Goal: Task Accomplishment & Management: Use online tool/utility

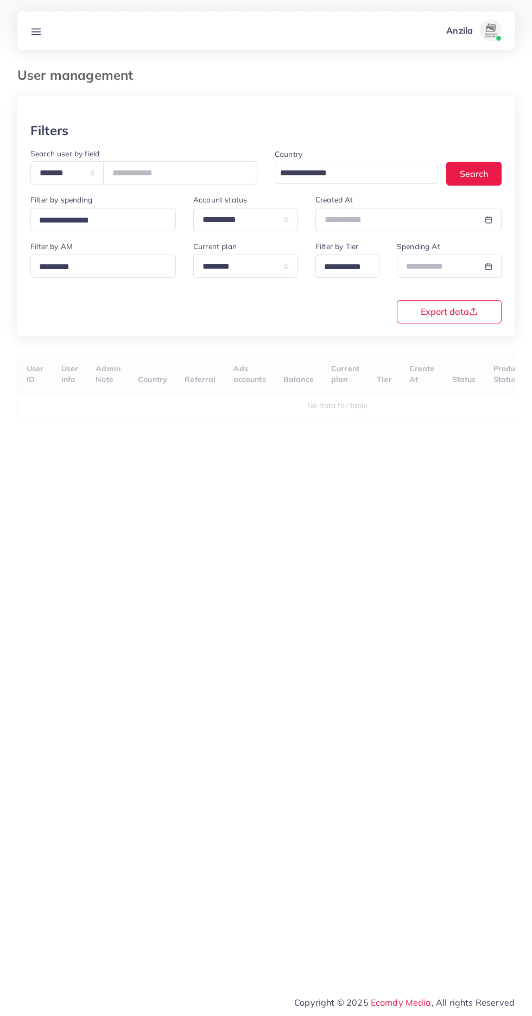
click at [44, 52] on div at bounding box center [266, 27] width 532 height 55
click at [36, 34] on line at bounding box center [36, 34] width 9 height 0
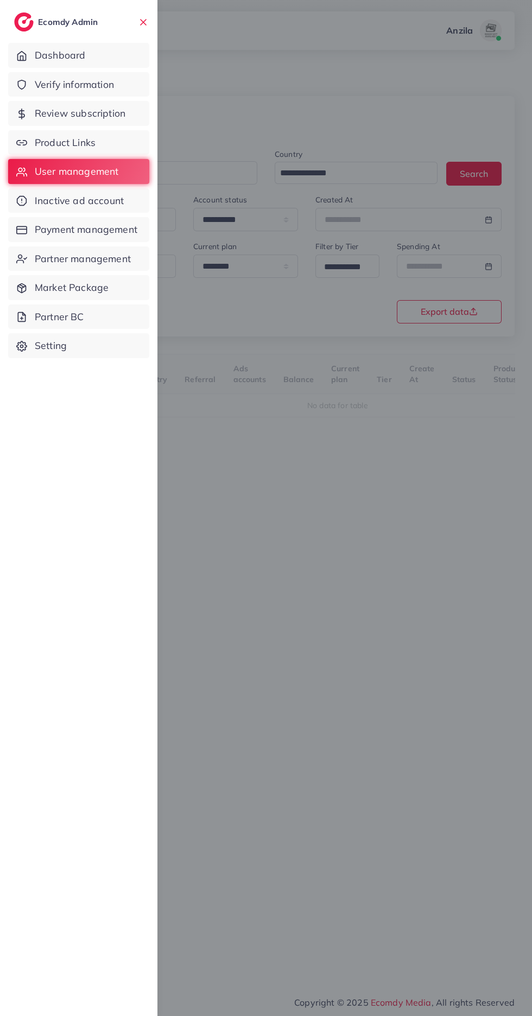
click at [59, 138] on span "Product Links" at bounding box center [65, 143] width 61 height 14
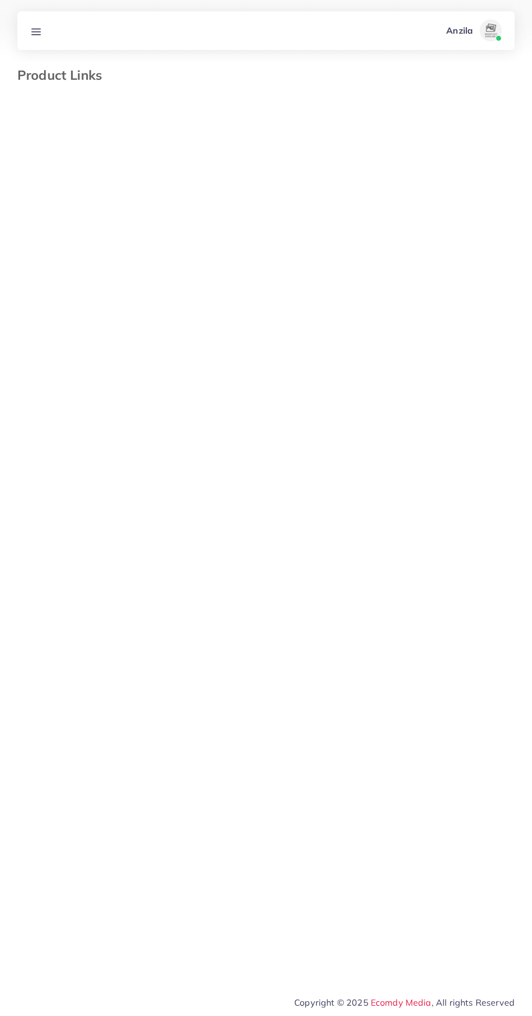
select select "*********"
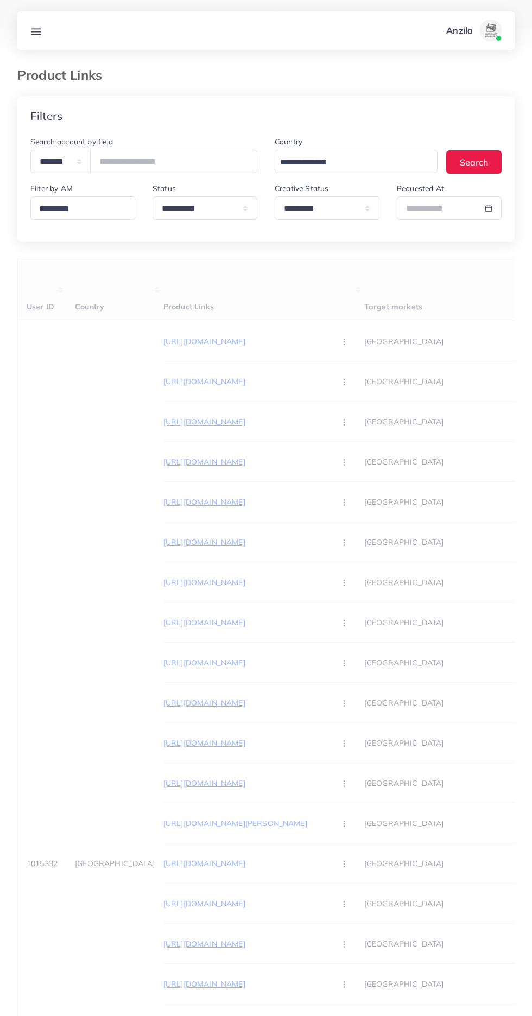
select select "*********"
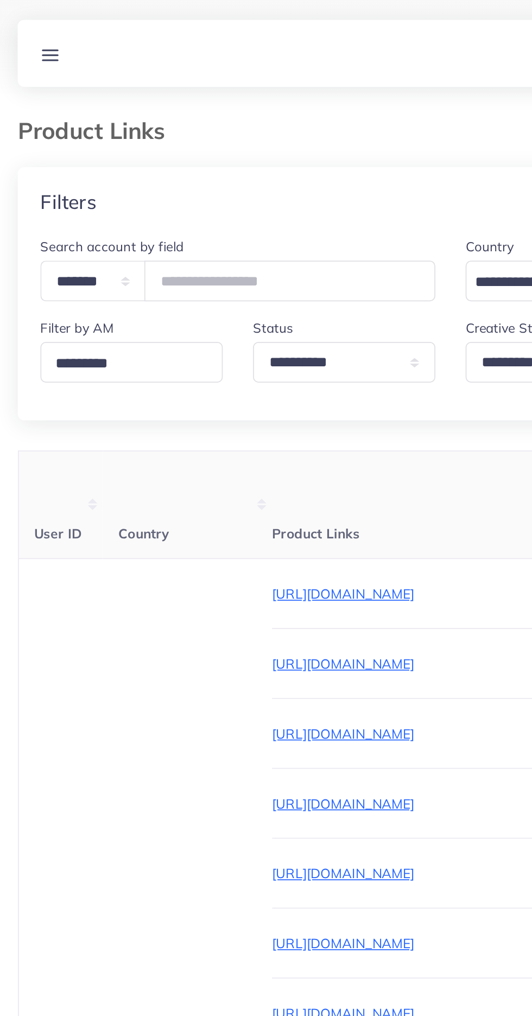
click at [74, 84] on div "Product Links" at bounding box center [266, 81] width 514 height 29
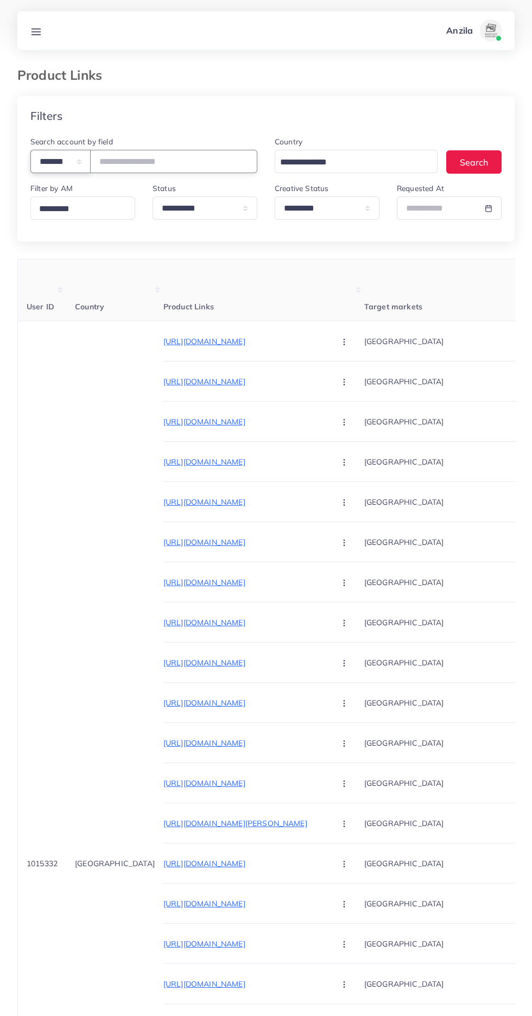
click at [57, 162] on select "**********" at bounding box center [60, 161] width 60 height 23
click at [62, 156] on select "**********" at bounding box center [60, 161] width 60 height 23
select select "**********"
click at [150, 156] on input "number" at bounding box center [173, 161] width 167 height 23
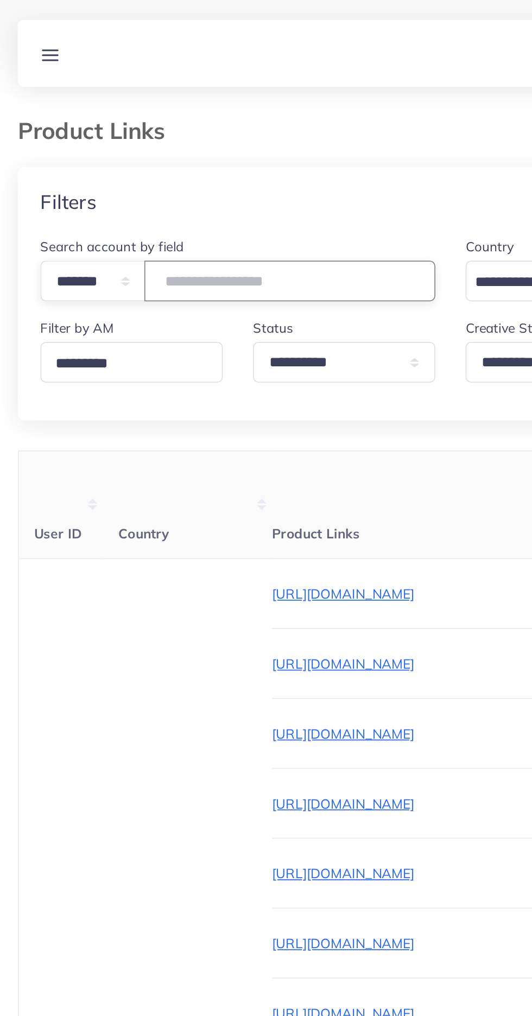
click at [145, 160] on input "number" at bounding box center [173, 161] width 167 height 23
type input "*******"
click at [117, 93] on div "Product Links" at bounding box center [266, 81] width 514 height 29
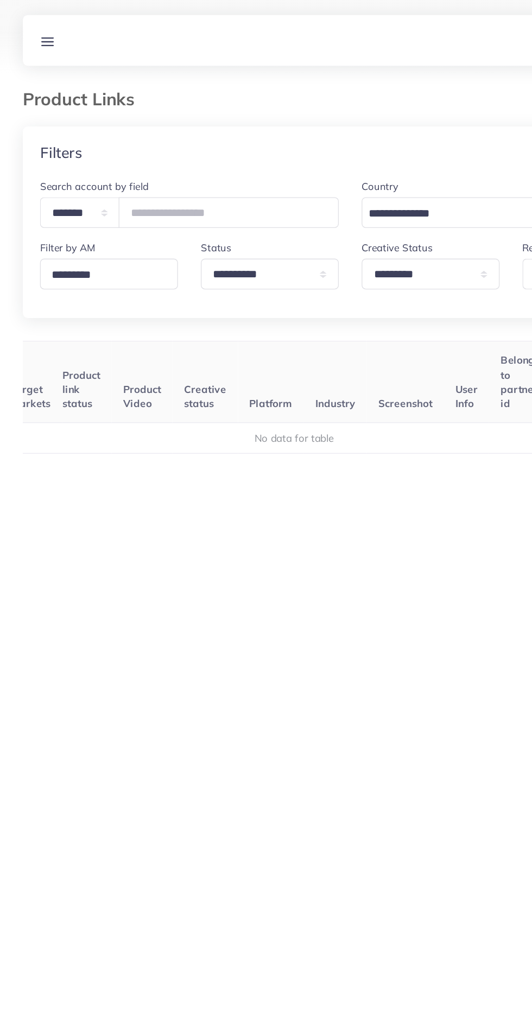
scroll to position [0, 131]
click at [290, 217] on select "**********" at bounding box center [327, 207] width 105 height 23
select select
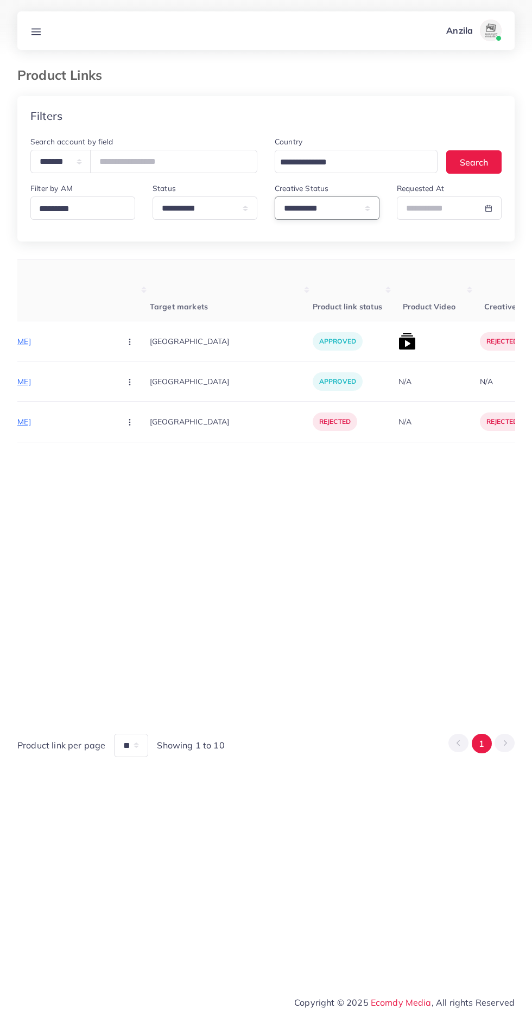
scroll to position [0, 225]
click at [388, 342] on img at bounding box center [396, 341] width 17 height 17
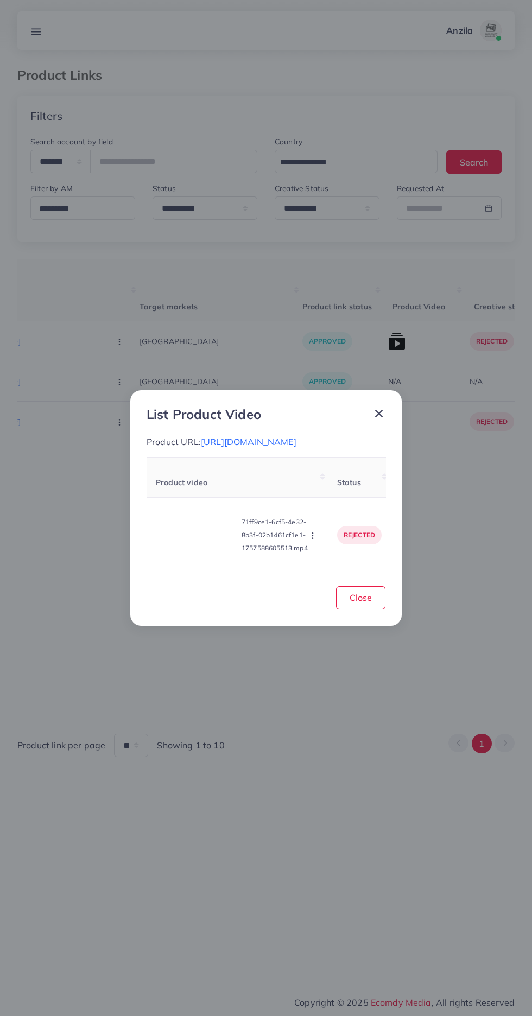
click at [314, 540] on icon "button" at bounding box center [312, 535] width 9 height 9
click at [323, 492] on link "Approve" at bounding box center [338, 485] width 86 height 24
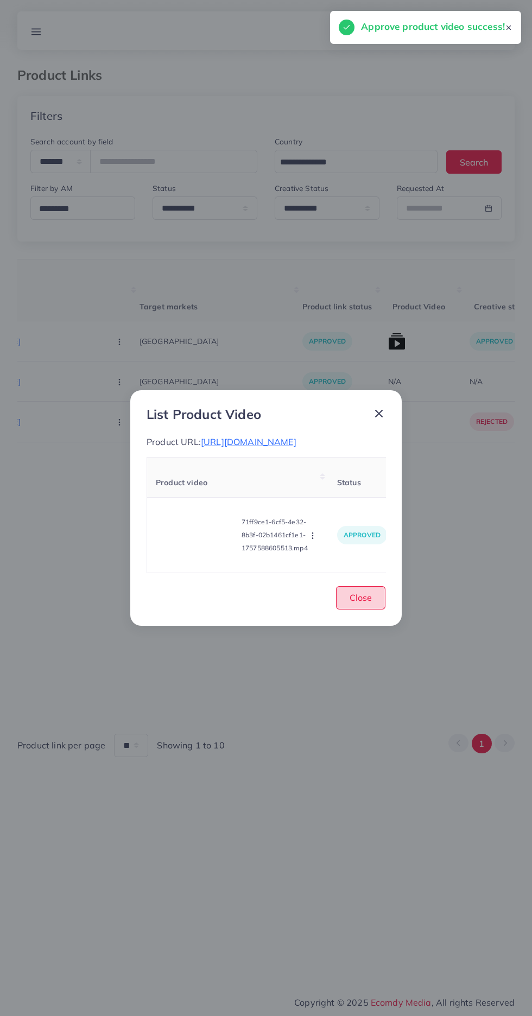
click at [356, 603] on span "Close" at bounding box center [360, 597] width 22 height 11
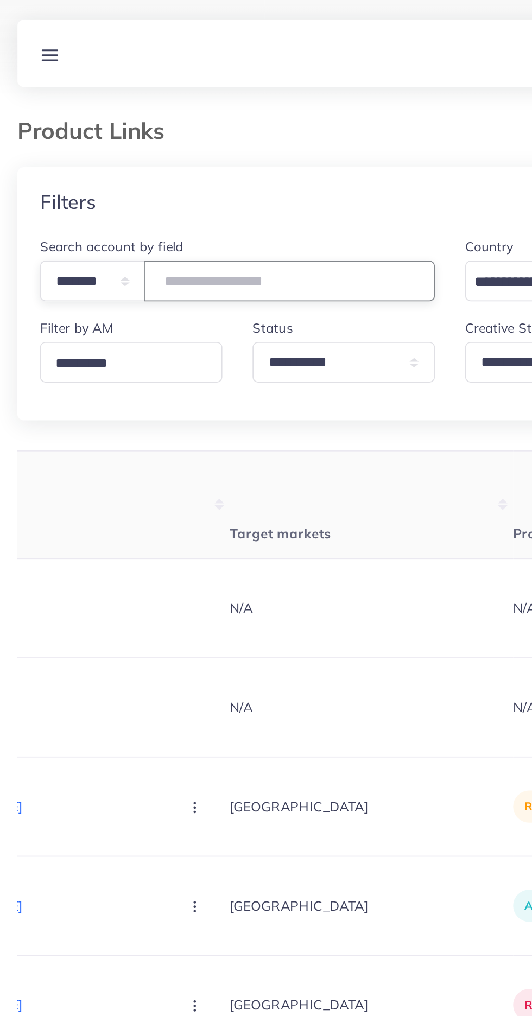
type input "*******"
click at [103, 279] on th "Product Links" at bounding box center [39, 290] width 201 height 62
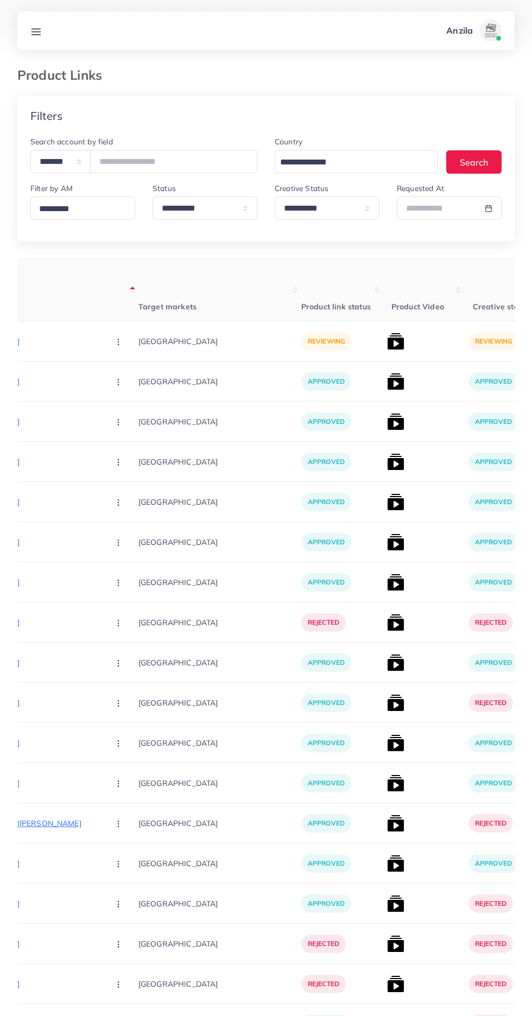
scroll to position [0, 226]
click at [386, 342] on img at bounding box center [394, 341] width 17 height 17
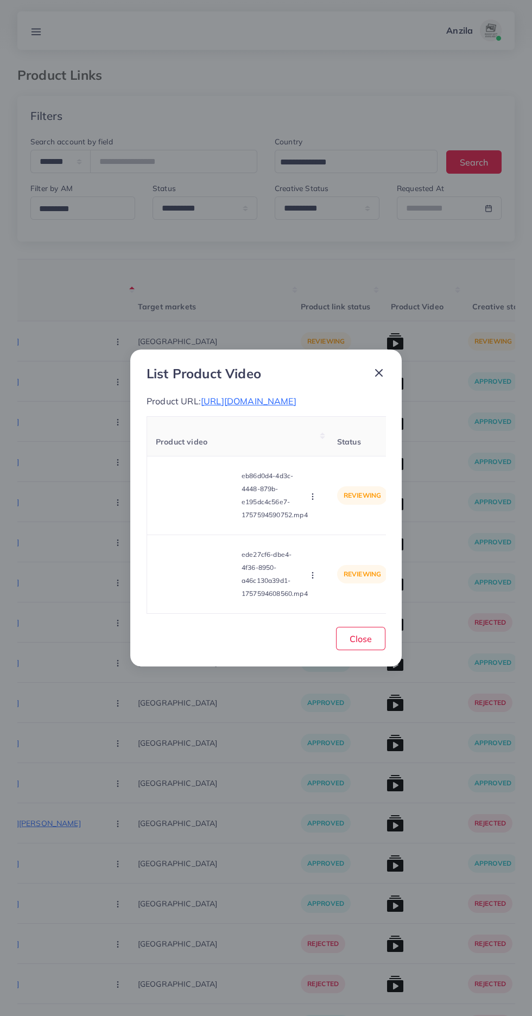
click at [189, 511] on video at bounding box center [196, 495] width 81 height 49
click at [177, 504] on div at bounding box center [196, 495] width 81 height 49
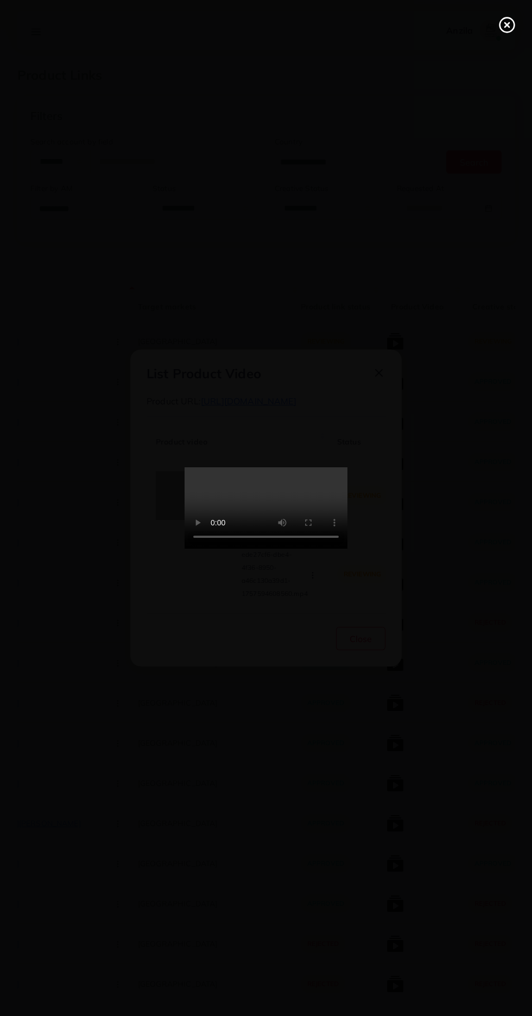
click at [499, 29] on icon at bounding box center [506, 24] width 17 height 17
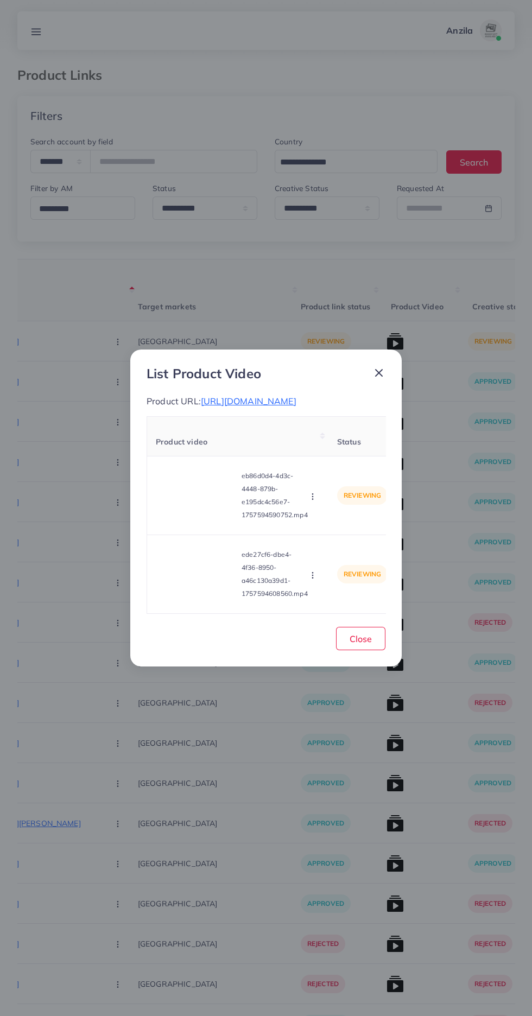
click at [213, 572] on video at bounding box center [196, 574] width 81 height 49
click at [185, 596] on div at bounding box center [196, 574] width 81 height 49
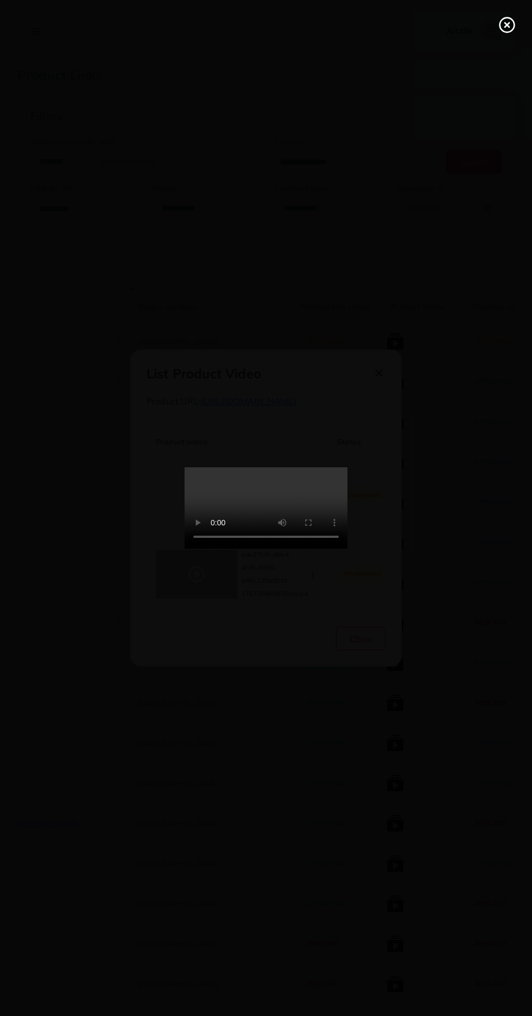
click at [507, 25] on line at bounding box center [507, 25] width 4 height 4
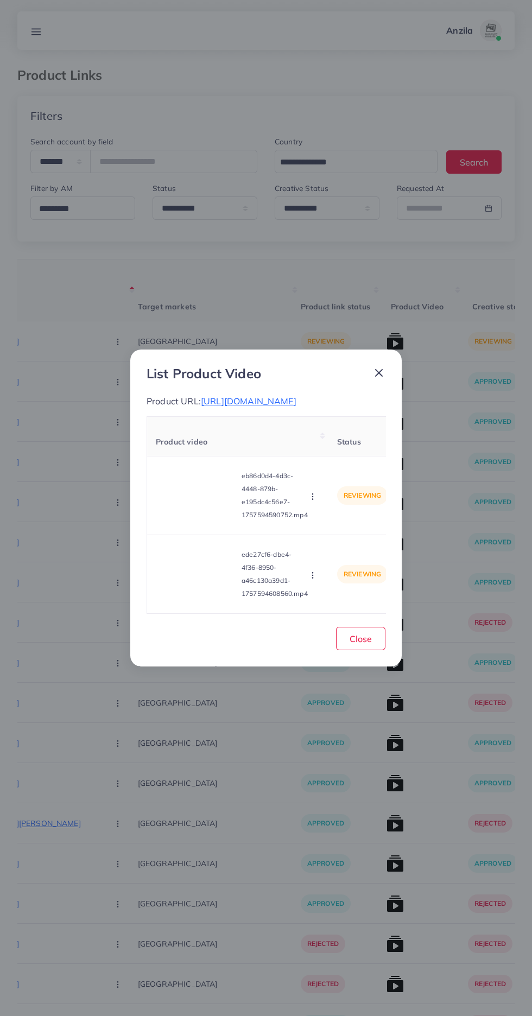
click at [315, 580] on icon "button" at bounding box center [312, 575] width 9 height 9
click at [366, 644] on span "Close" at bounding box center [360, 638] width 22 height 11
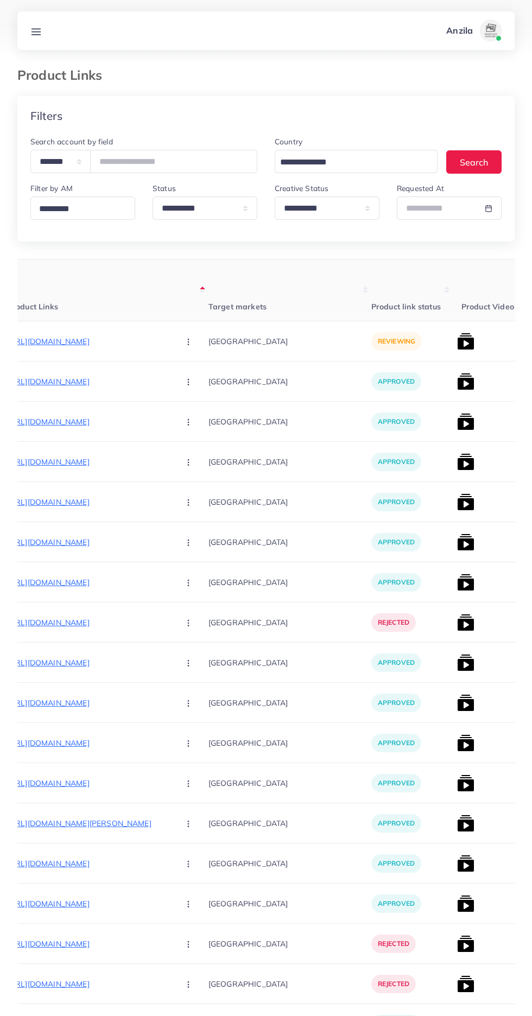
scroll to position [0, 146]
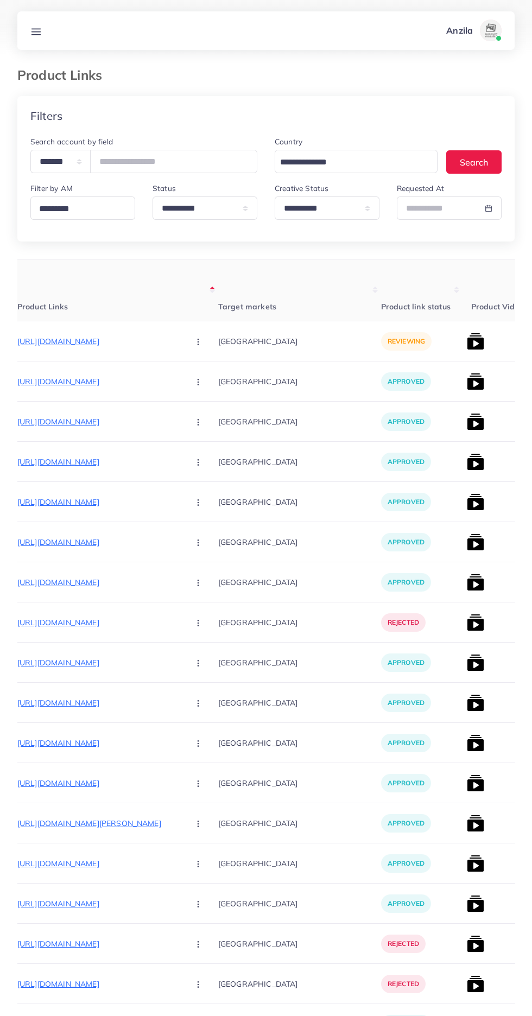
click at [82, 342] on p "[URL][DOMAIN_NAME]" at bounding box center [98, 341] width 163 height 13
click at [198, 342] on circle "button" at bounding box center [198, 341] width 1 height 1
click at [192, 400] on icon at bounding box center [196, 400] width 8 height 8
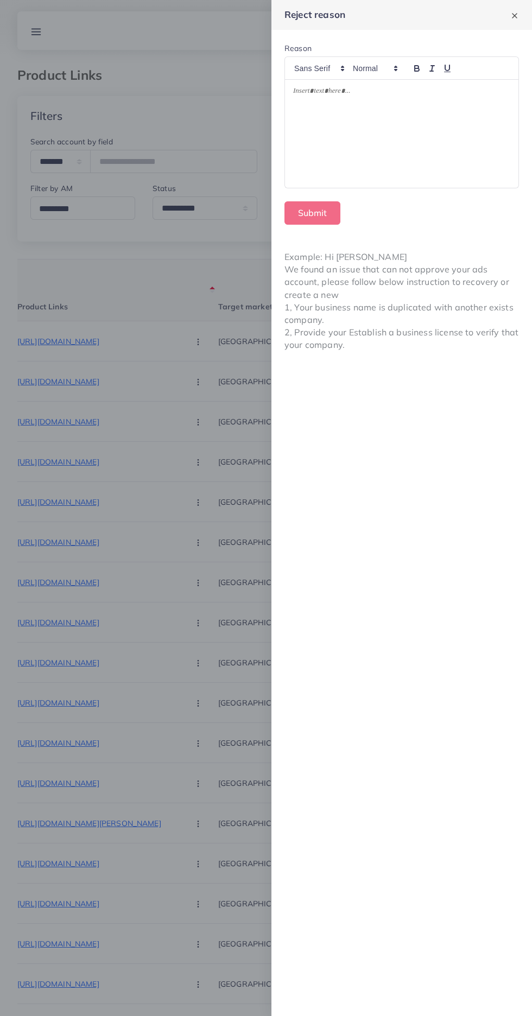
click at [376, 91] on p at bounding box center [401, 92] width 217 height 13
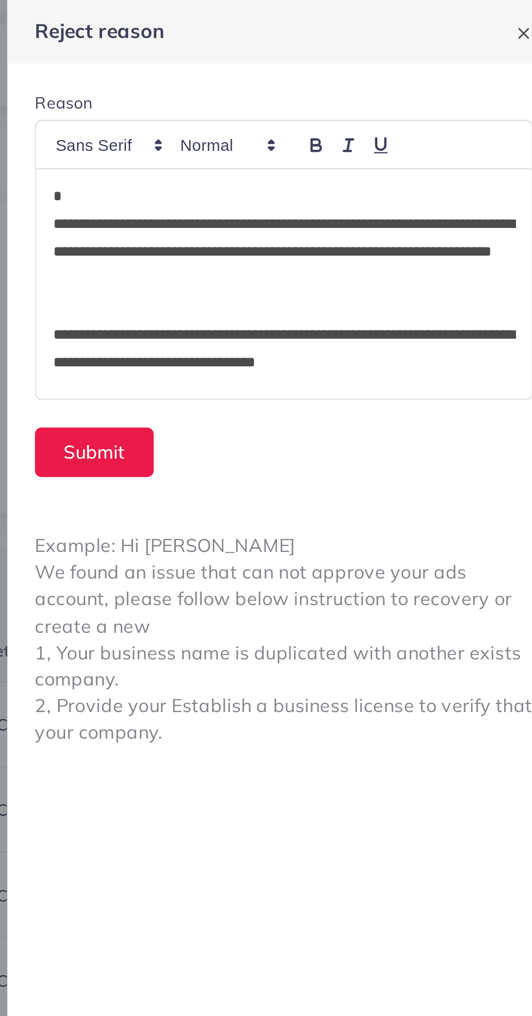
click at [310, 91] on p "*" at bounding box center [401, 92] width 217 height 13
click at [292, 107] on div "**********" at bounding box center [401, 134] width 233 height 108
click at [292, 106] on div "**********" at bounding box center [401, 134] width 233 height 108
click at [296, 103] on p "**********" at bounding box center [401, 118] width 217 height 39
click at [301, 212] on button "Submit" at bounding box center [312, 212] width 56 height 23
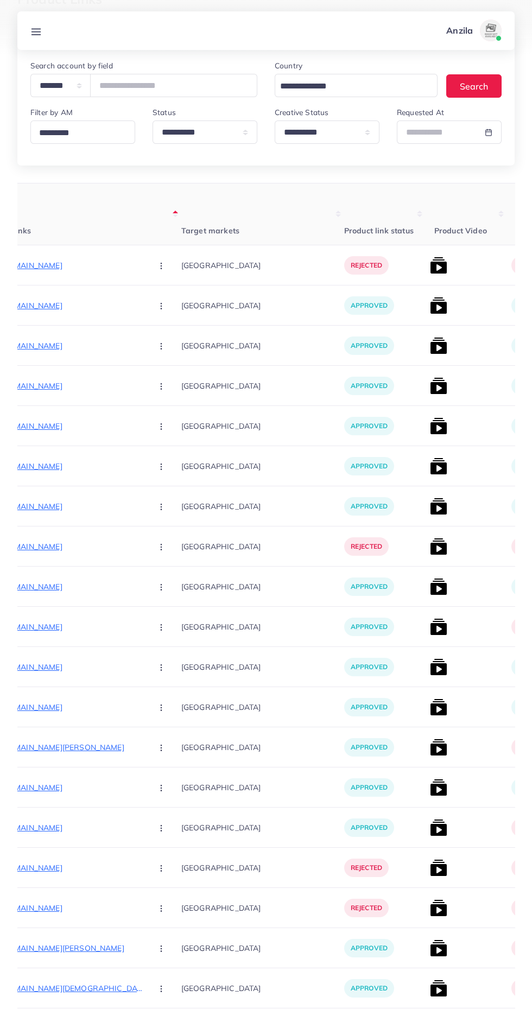
scroll to position [0, 0]
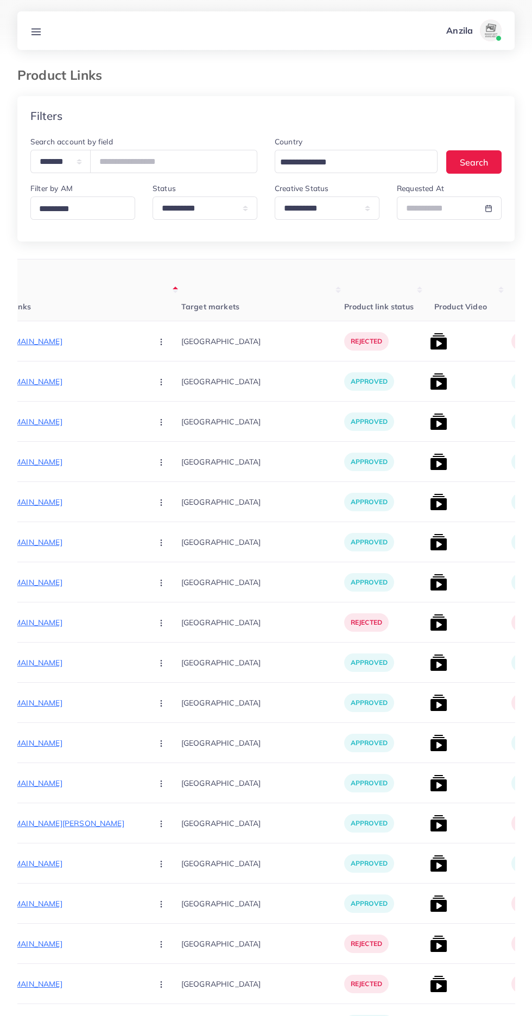
click at [57, 339] on p "[URL][DOMAIN_NAME]" at bounding box center [61, 341] width 163 height 13
click at [52, 321] on div "[URL][DOMAIN_NAME]" at bounding box center [66, 312] width 93 height 18
click at [59, 340] on p "[URL][DOMAIN_NAME]" at bounding box center [61, 341] width 163 height 13
click at [161, 342] on circle "button" at bounding box center [161, 341] width 1 height 1
click at [167, 372] on span "Approve" at bounding box center [185, 374] width 36 height 11
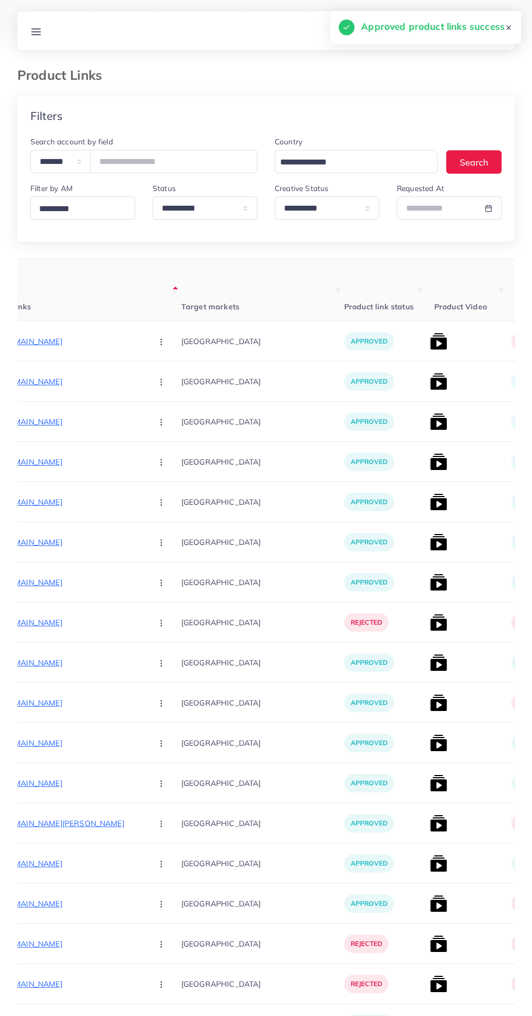
click at [430, 342] on img at bounding box center [438, 341] width 17 height 17
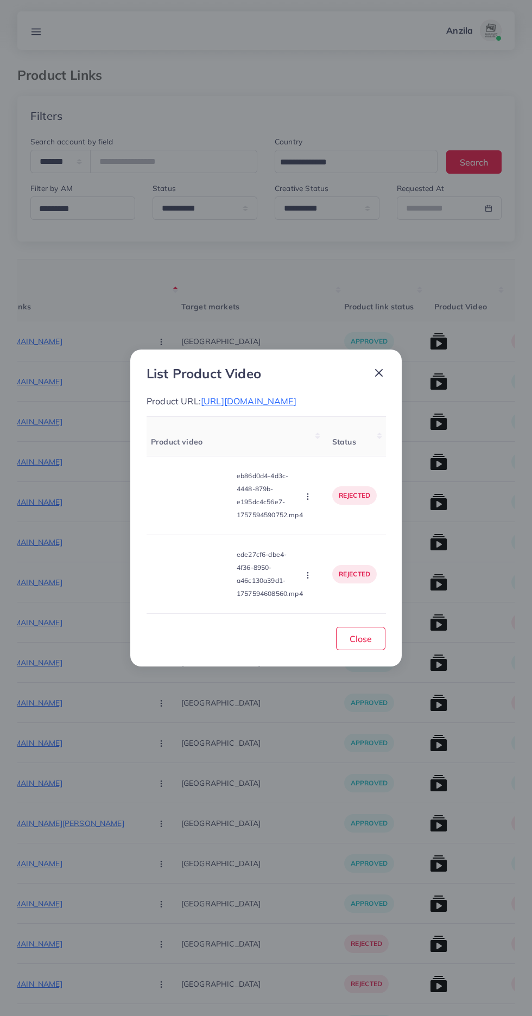
scroll to position [0, 56]
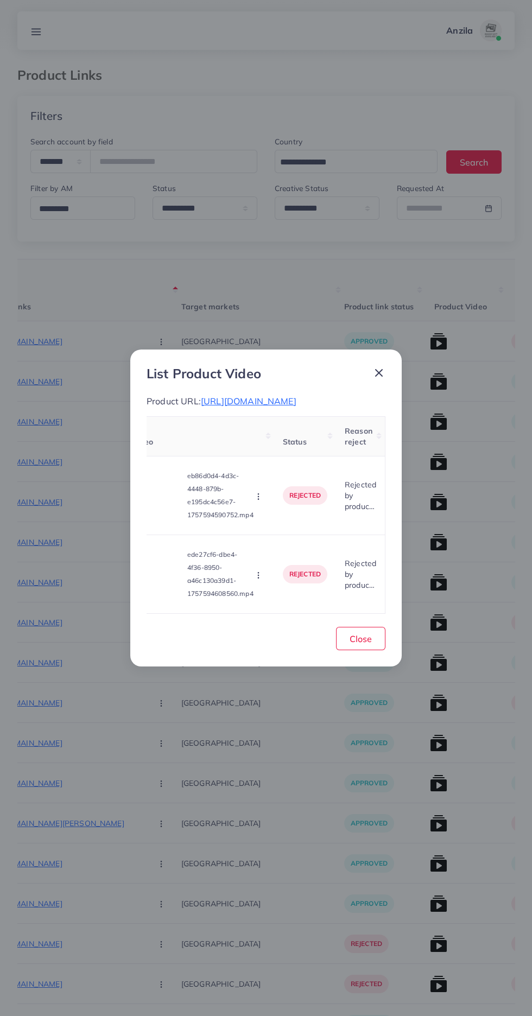
click at [275, 584] on td "rejected" at bounding box center [305, 574] width 62 height 79
click at [261, 580] on icon "button" at bounding box center [258, 575] width 9 height 9
click at [279, 530] on link "Approve" at bounding box center [297, 524] width 86 height 24
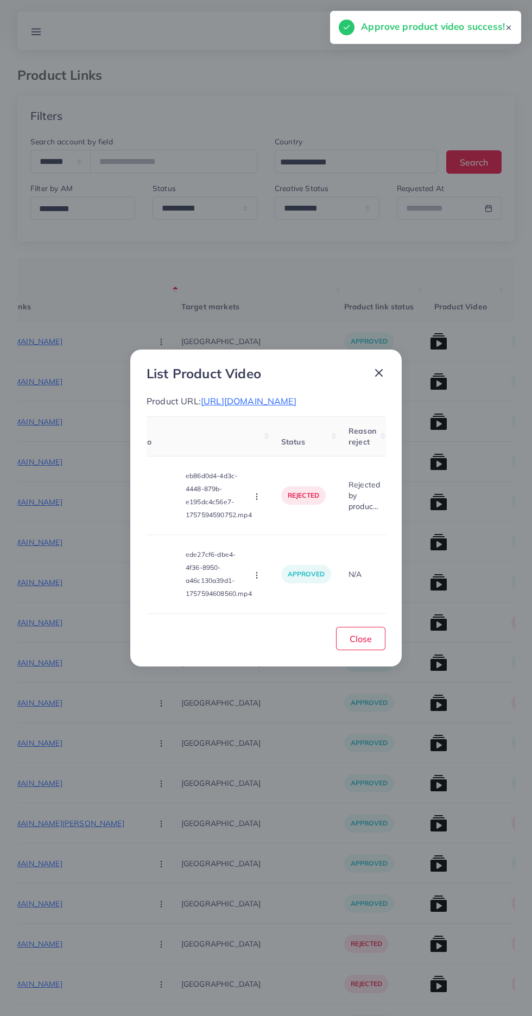
click at [259, 501] on icon "button" at bounding box center [256, 496] width 9 height 9
click at [289, 528] on link "Approve" at bounding box center [295, 523] width 86 height 24
click at [260, 501] on button "button" at bounding box center [258, 496] width 12 height 11
click at [276, 551] on span "Reject" at bounding box center [288, 545] width 26 height 11
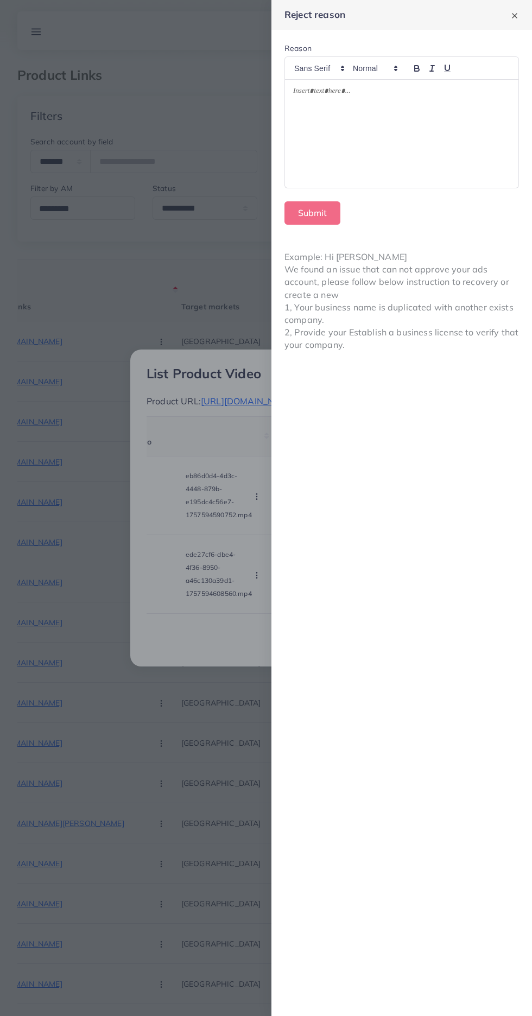
click at [428, 151] on div at bounding box center [401, 134] width 233 height 108
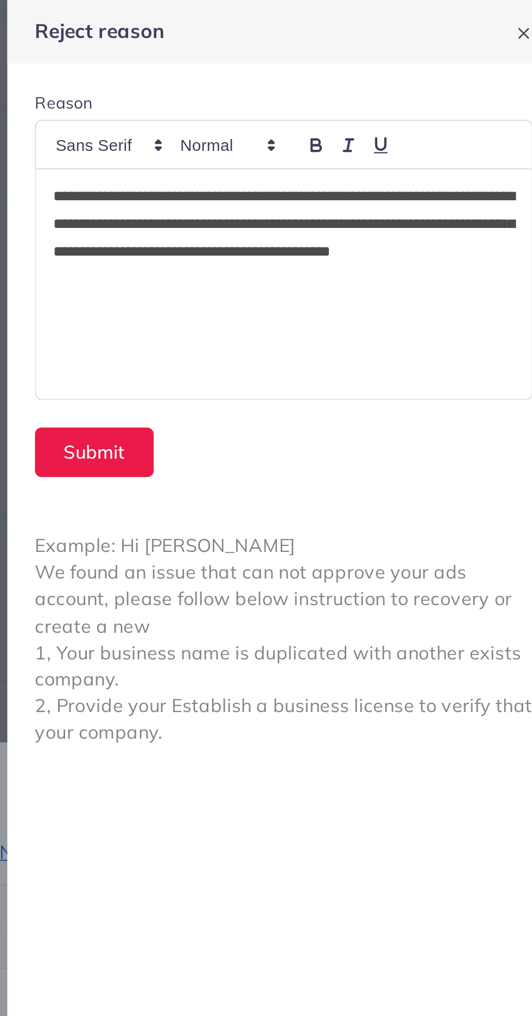
click at [313, 88] on p "**********" at bounding box center [401, 112] width 217 height 52
click at [303, 94] on p "**********" at bounding box center [401, 112] width 217 height 52
click at [307, 93] on p "**********" at bounding box center [401, 112] width 217 height 52
click at [309, 208] on button "Submit" at bounding box center [312, 212] width 56 height 23
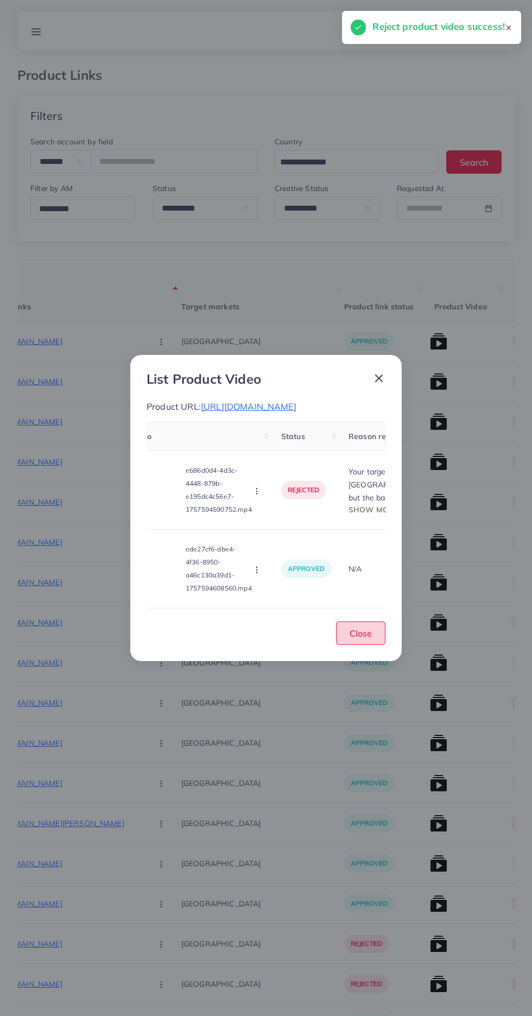
click at [360, 639] on span "Close" at bounding box center [360, 633] width 22 height 11
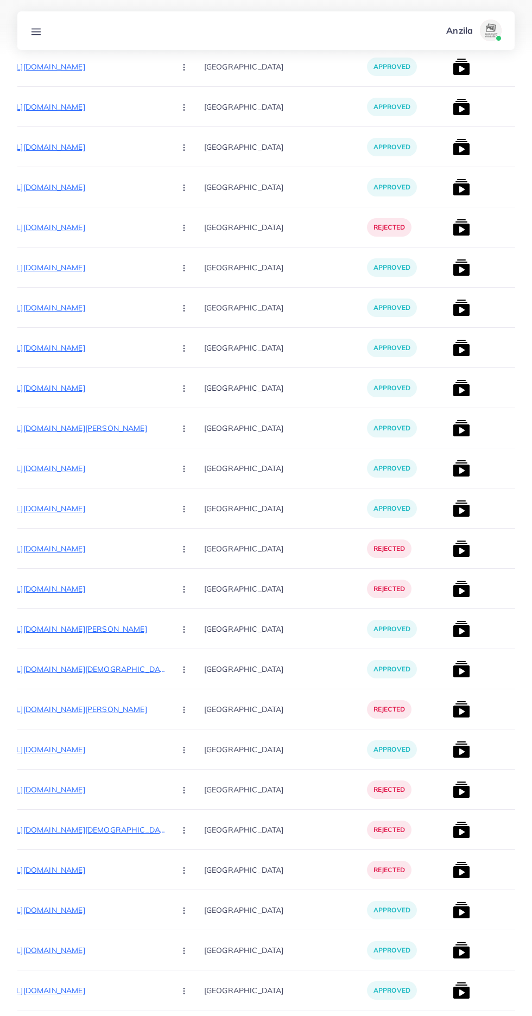
scroll to position [0, 173]
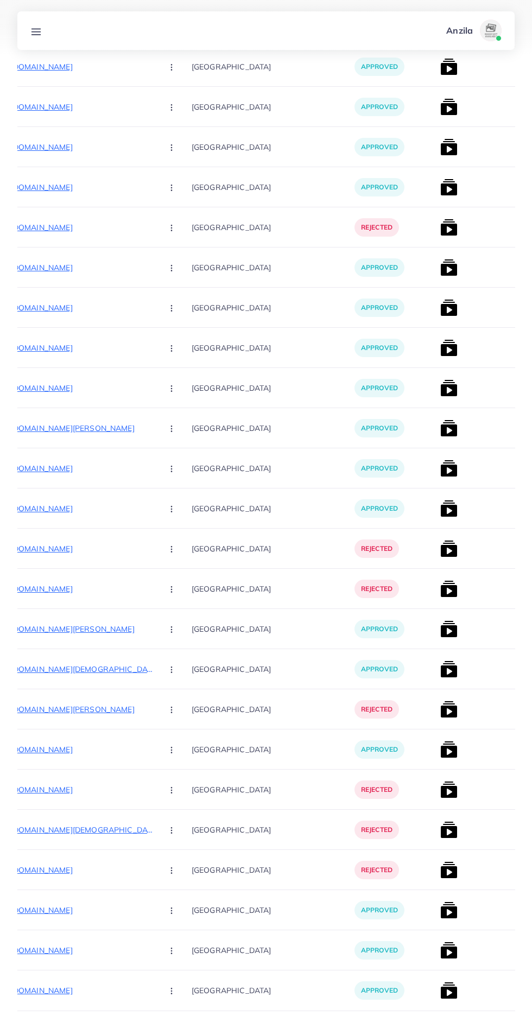
click at [84, 704] on p "[URL][DOMAIN_NAME][PERSON_NAME]" at bounding box center [72, 709] width 163 height 13
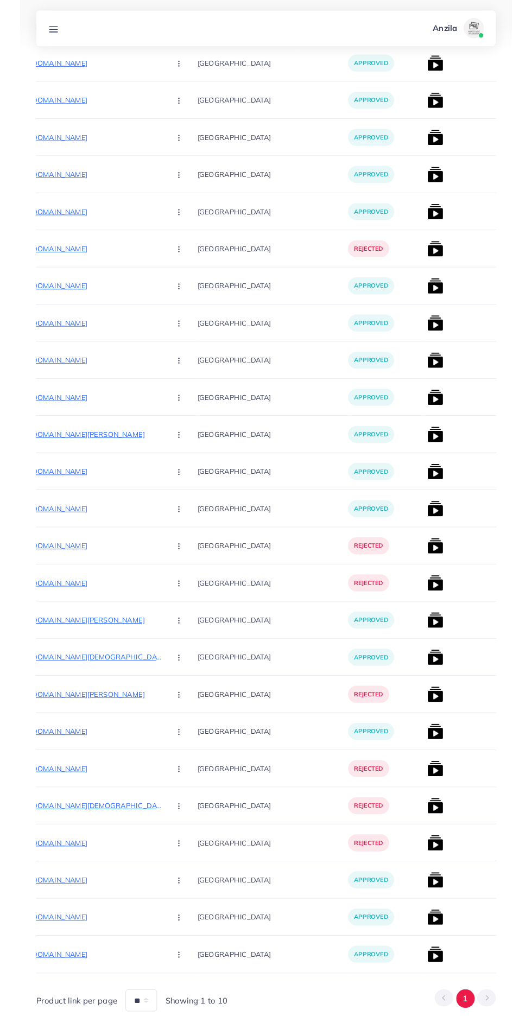
scroll to position [395, 0]
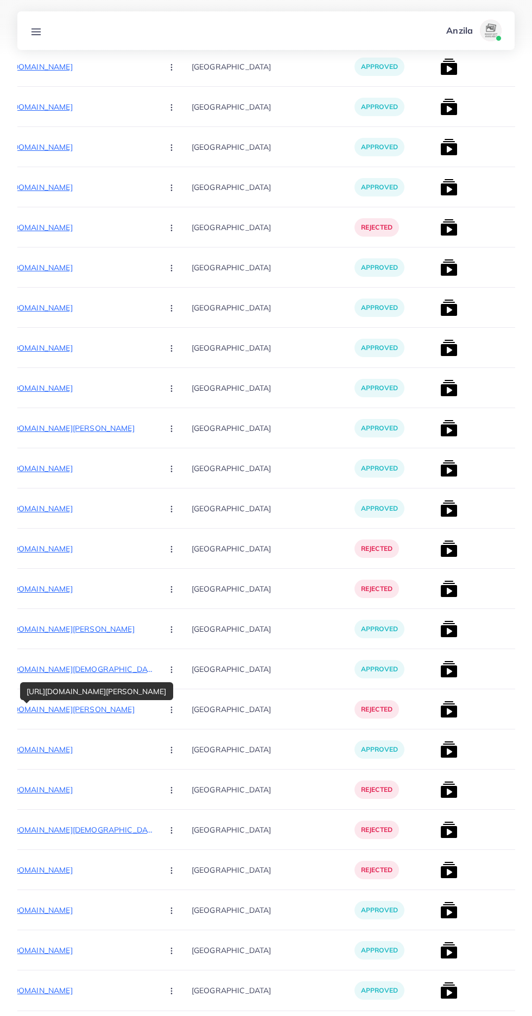
click at [86, 713] on p "[URL][DOMAIN_NAME][PERSON_NAME]" at bounding box center [72, 709] width 163 height 13
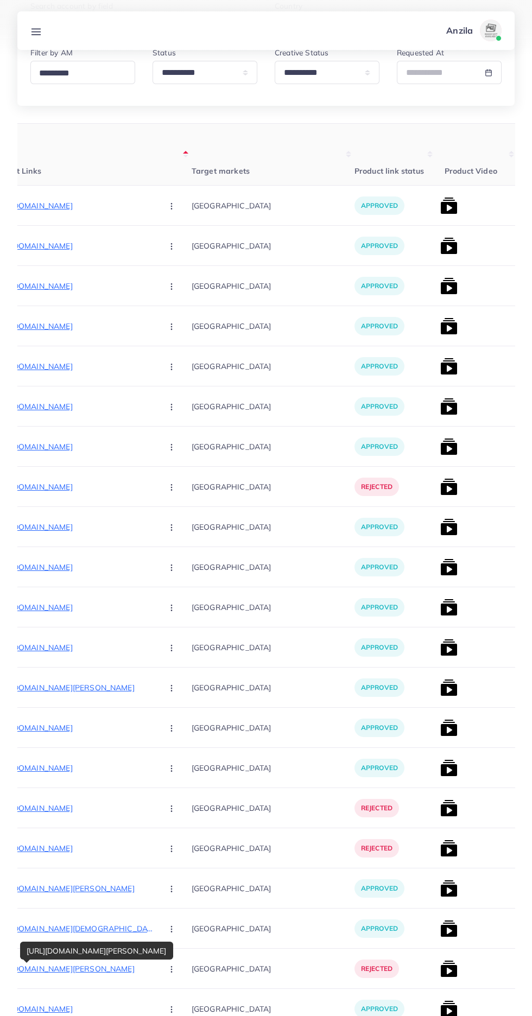
scroll to position [0, 0]
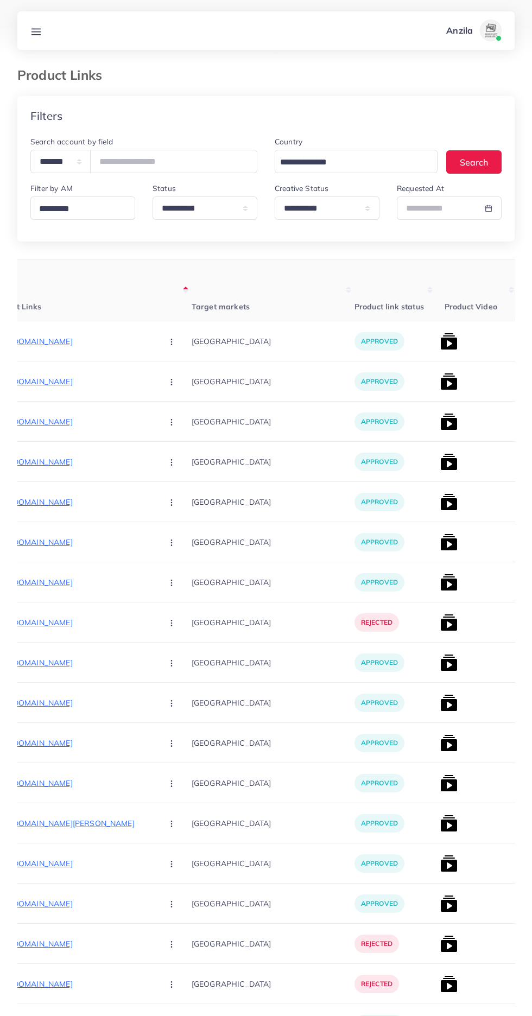
click at [34, 35] on icon at bounding box center [35, 31] width 11 height 11
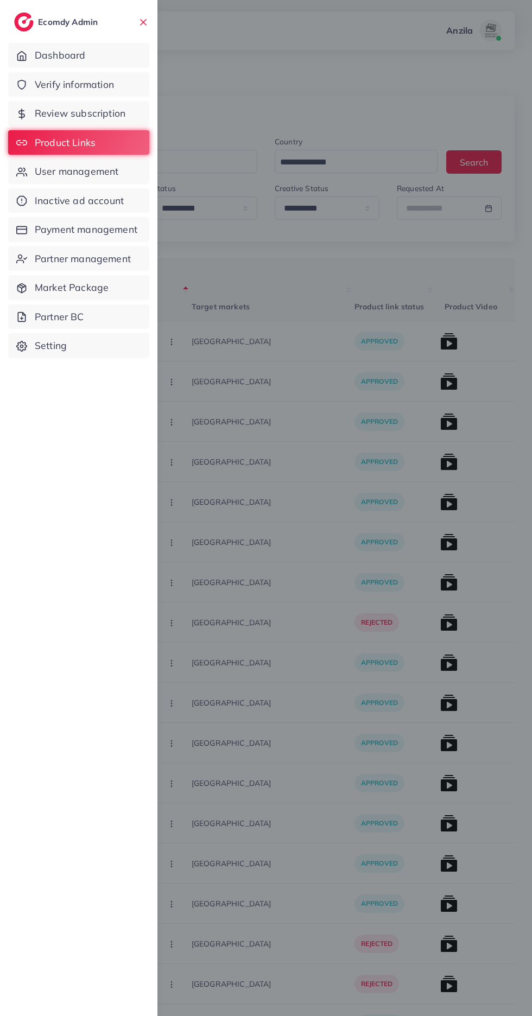
click at [53, 86] on span "Verify information" at bounding box center [74, 85] width 79 height 14
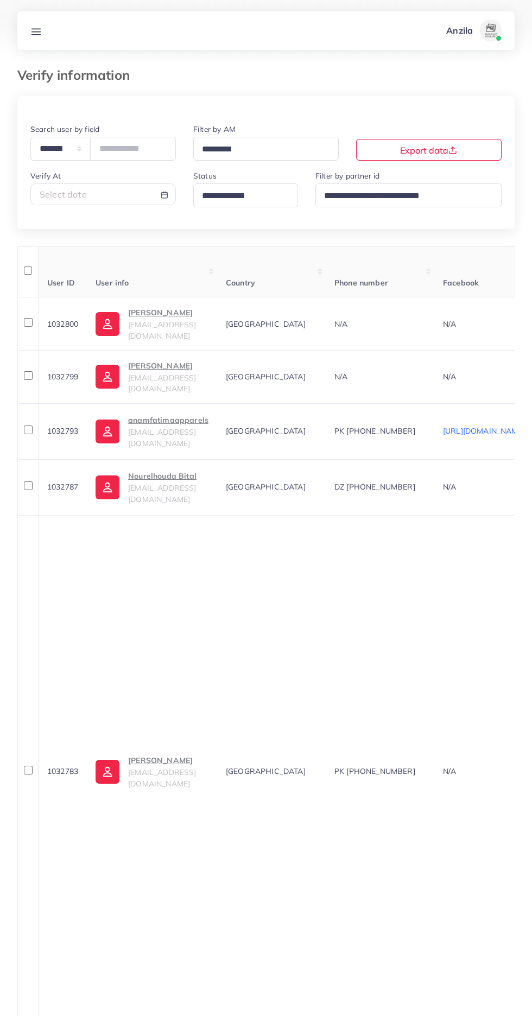
click at [261, 201] on input "Search for option" at bounding box center [241, 196] width 86 height 17
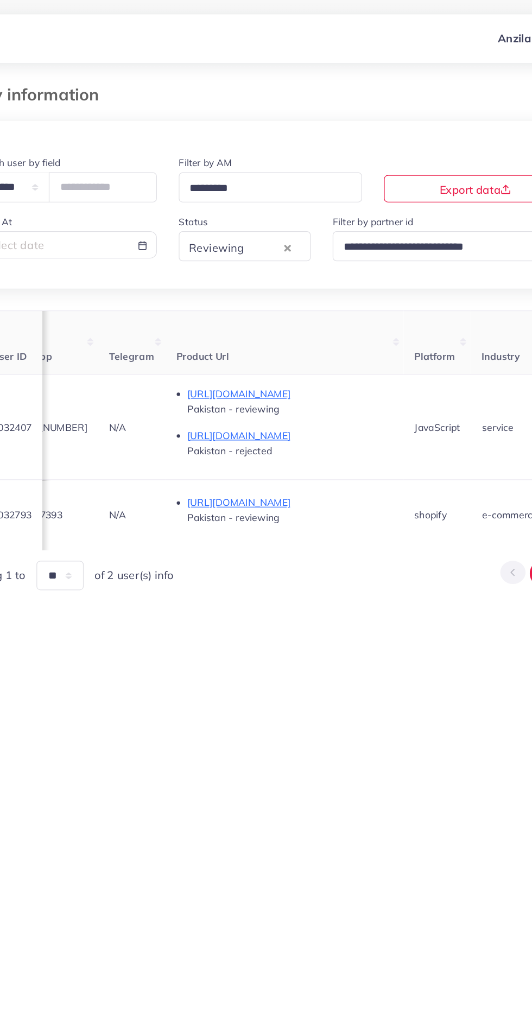
scroll to position [0, 565]
click at [354, 402] on p "https://anamfatimaapparels.com/collections/top-hit-articles" at bounding box center [287, 398] width 163 height 13
